Goal: Find contact information

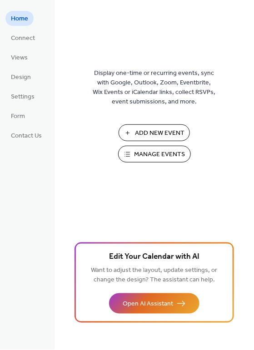
click at [146, 152] on span "Manage Events" at bounding box center [159, 155] width 51 height 10
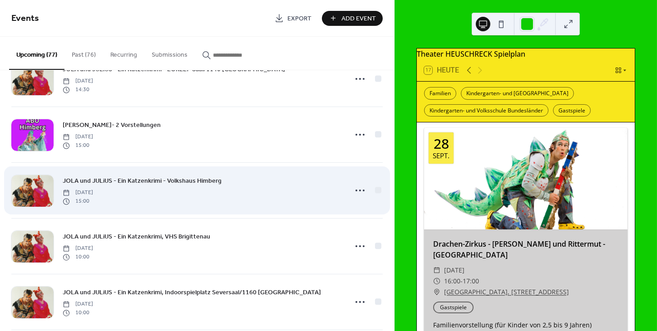
scroll to position [657, 0]
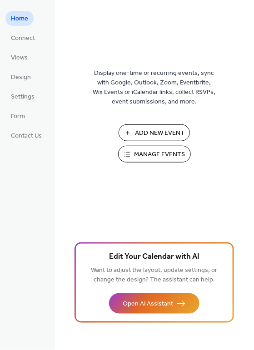
click at [168, 153] on span "Manage Events" at bounding box center [159, 155] width 51 height 10
click at [27, 136] on span "Contact Us" at bounding box center [26, 137] width 31 height 10
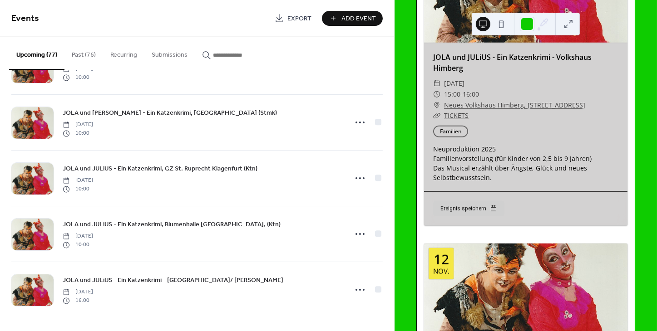
scroll to position [4061, 0]
